Goal: Task Accomplishment & Management: Manage account settings

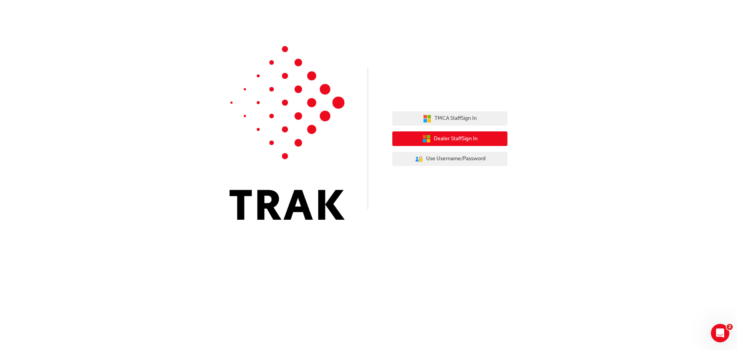
click at [433, 135] on button "Dealer Staff Sign In" at bounding box center [449, 138] width 115 height 15
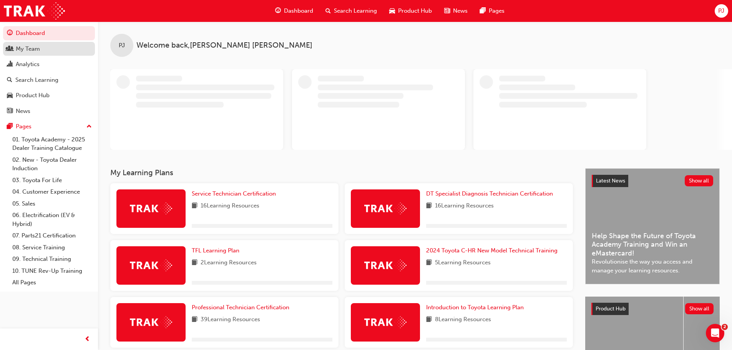
click at [22, 50] on div "My Team" at bounding box center [28, 49] width 24 height 9
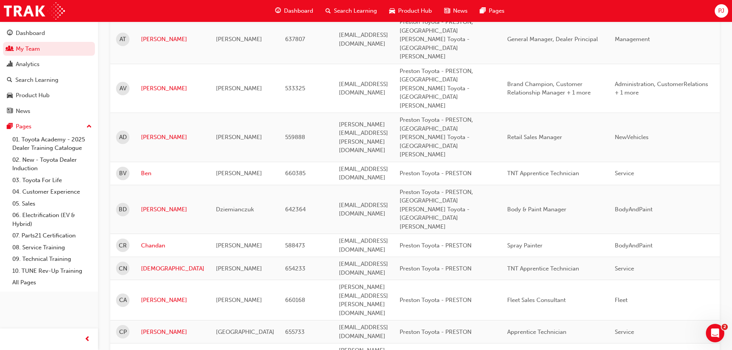
scroll to position [269, 0]
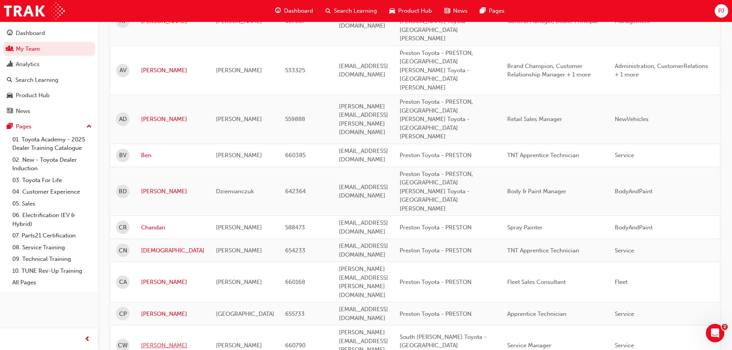
click at [164, 341] on link "[PERSON_NAME]" at bounding box center [172, 345] width 63 height 9
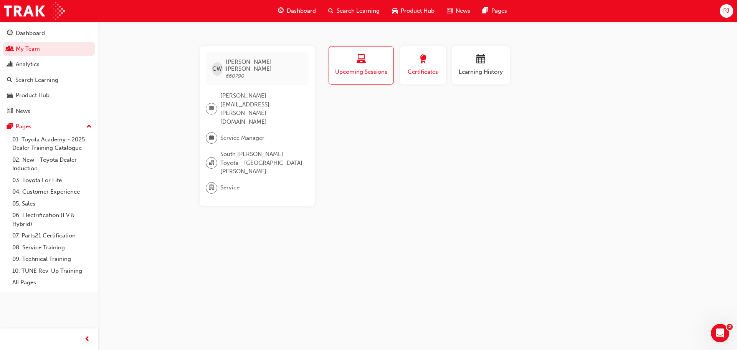
click at [430, 68] on span "Certificates" at bounding box center [423, 72] width 35 height 9
click at [484, 70] on span "Learning History" at bounding box center [481, 72] width 46 height 9
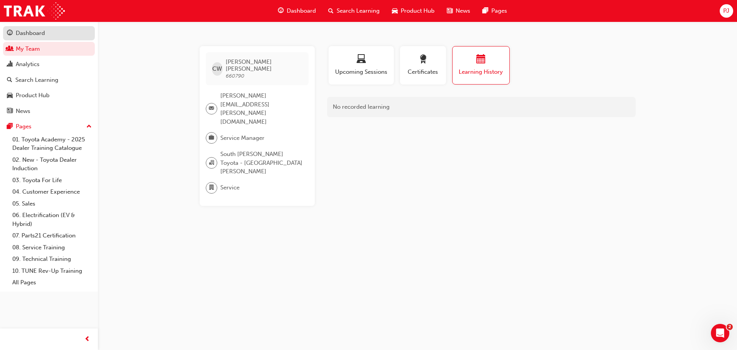
click at [29, 35] on div "Dashboard" at bounding box center [30, 33] width 29 height 9
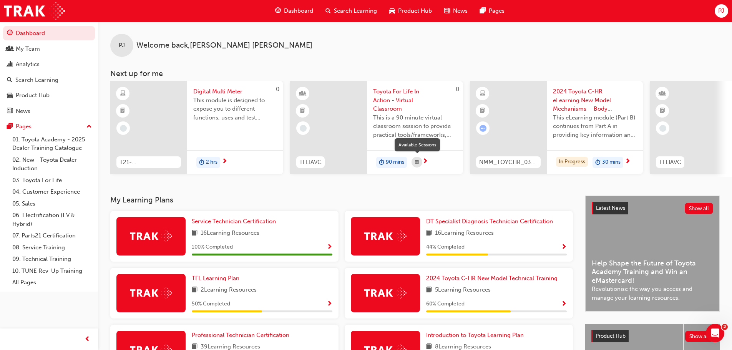
click at [420, 161] on div "button" at bounding box center [416, 162] width 11 height 11
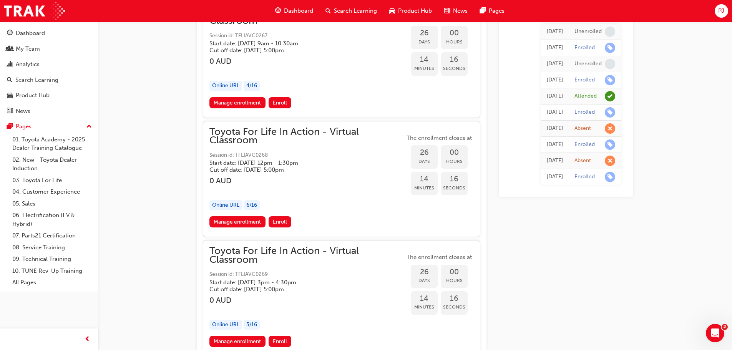
scroll to position [6964, 0]
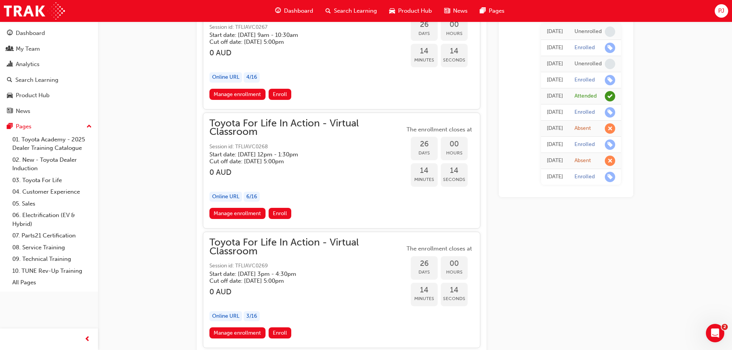
click at [720, 16] on div "PJ" at bounding box center [720, 10] width 13 height 13
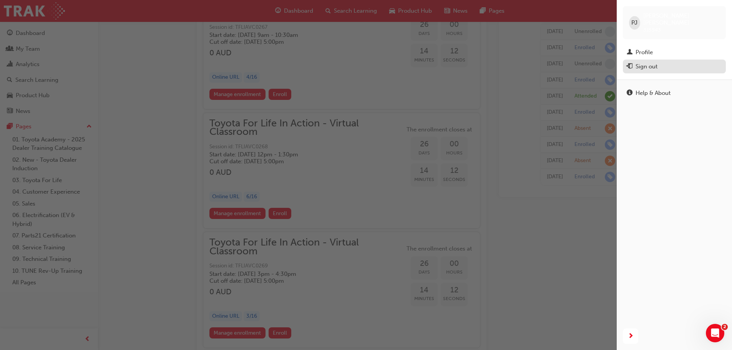
click at [634, 63] on div "Sign out" at bounding box center [673, 67] width 95 height 10
